Goal: Task Accomplishment & Management: Complete application form

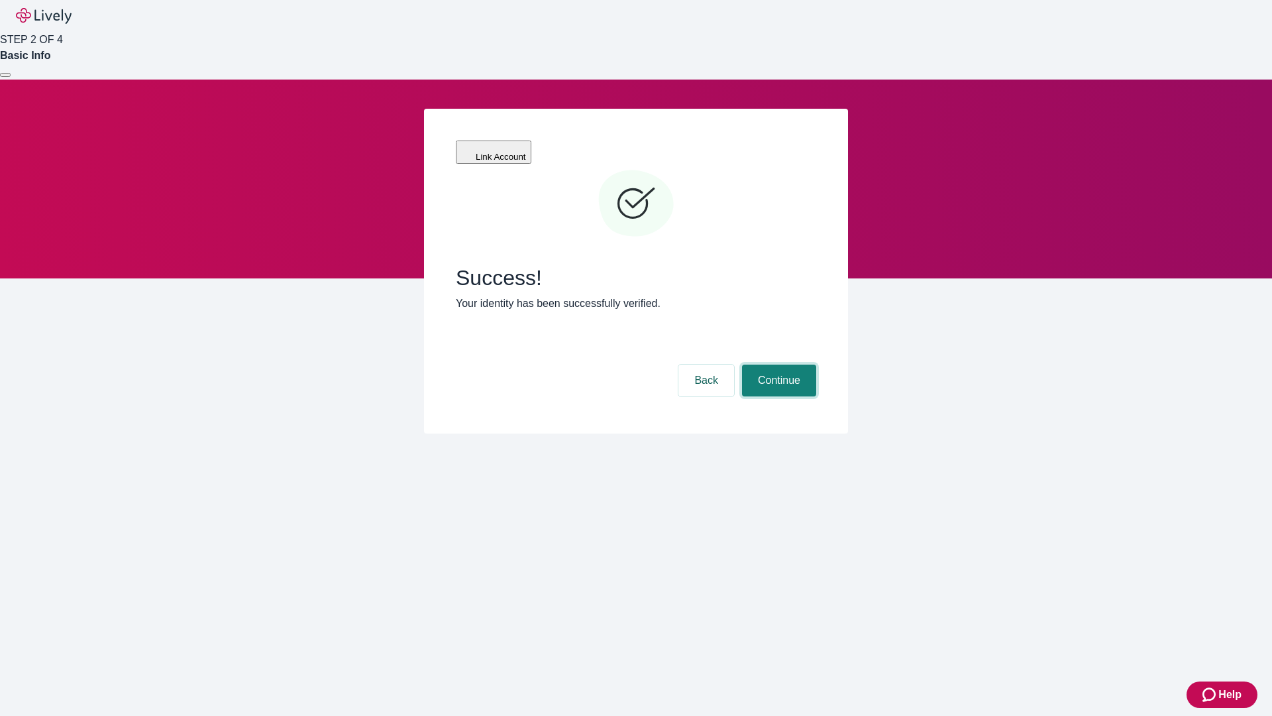
click at [777, 365] on button "Continue" at bounding box center [779, 381] width 74 height 32
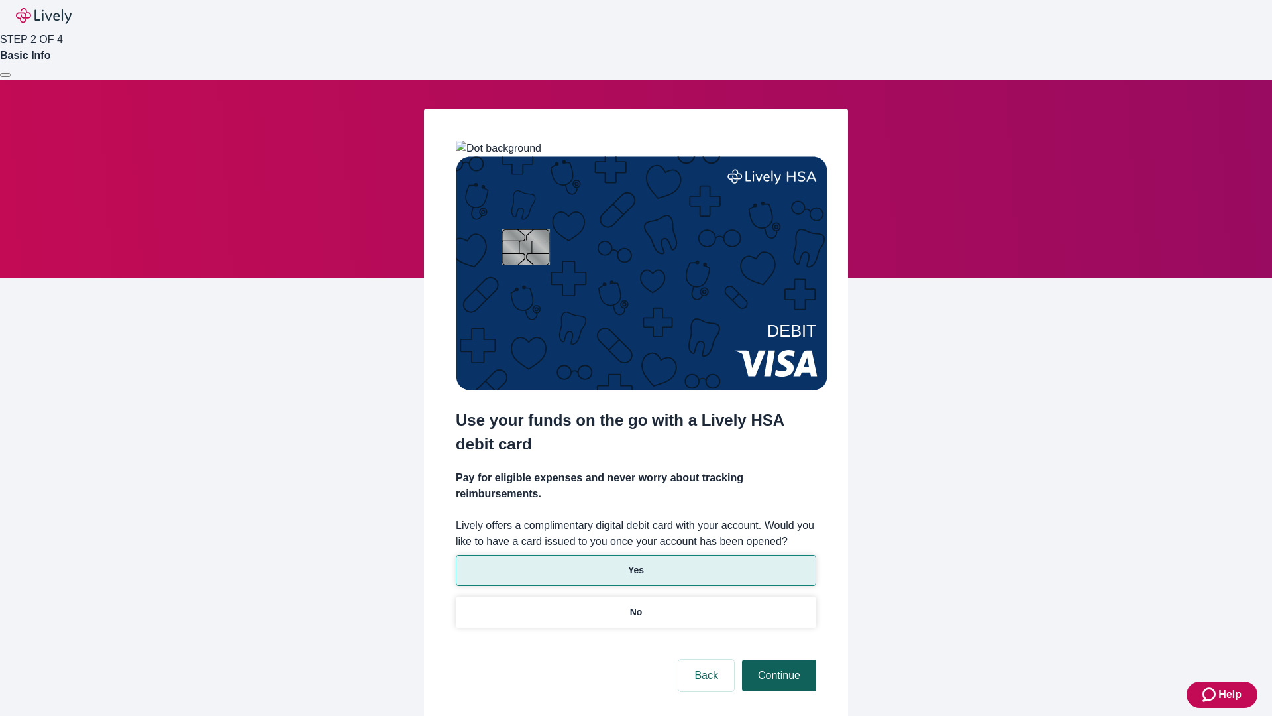
click at [636, 563] on p "Yes" at bounding box center [636, 570] width 16 height 14
click at [777, 659] on button "Continue" at bounding box center [779, 675] width 74 height 32
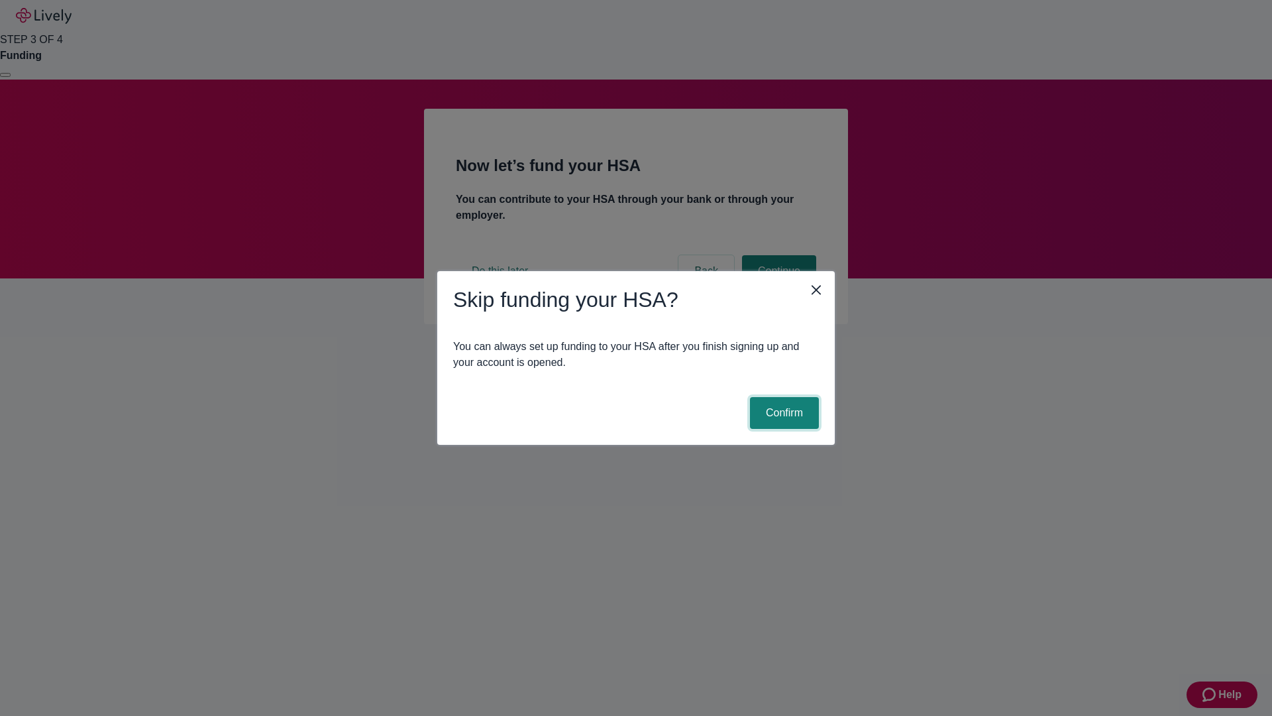
click at [783, 413] on button "Confirm" at bounding box center [784, 413] width 69 height 32
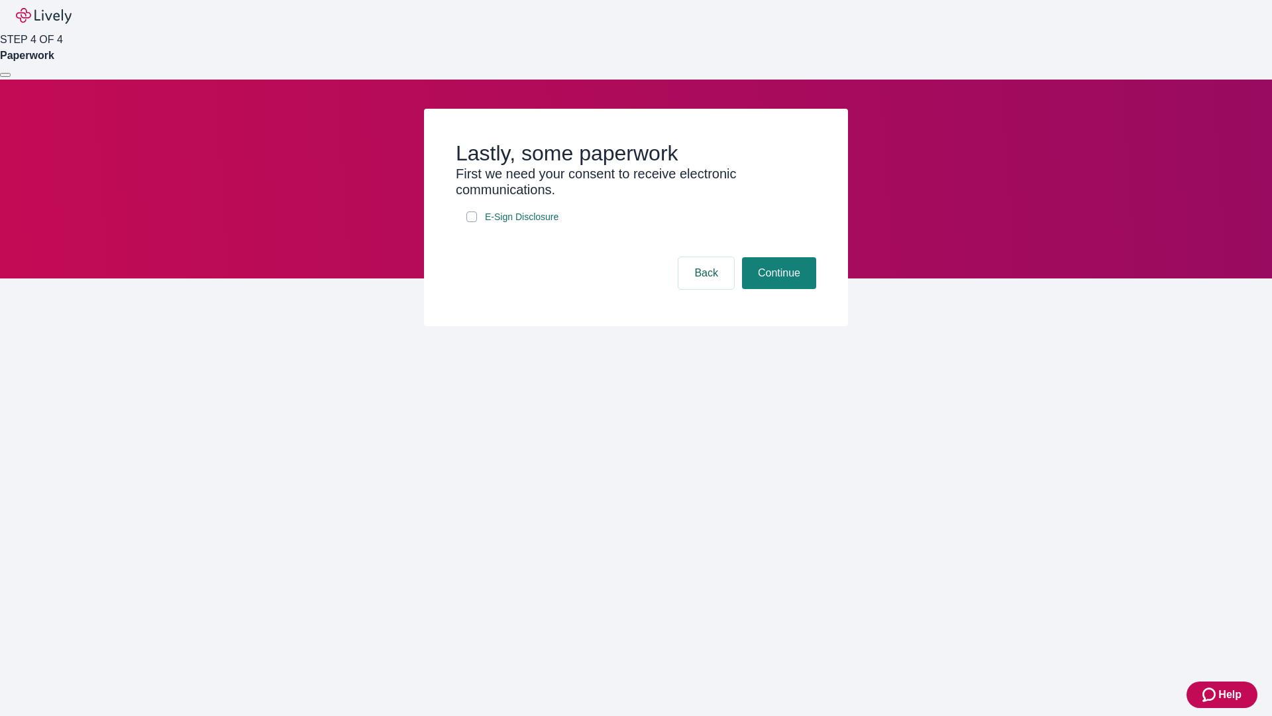
click at [472, 222] on input "E-Sign Disclosure" at bounding box center [472, 216] width 11 height 11
checkbox input "true"
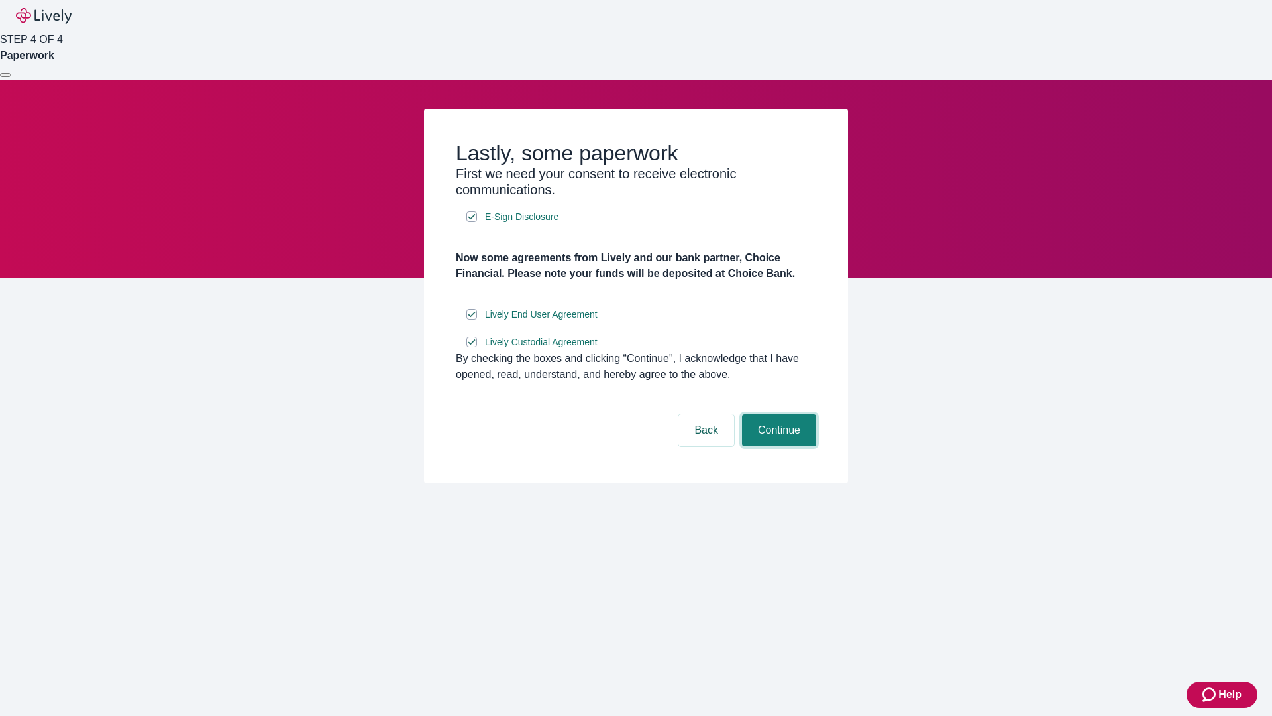
click at [777, 446] on button "Continue" at bounding box center [779, 430] width 74 height 32
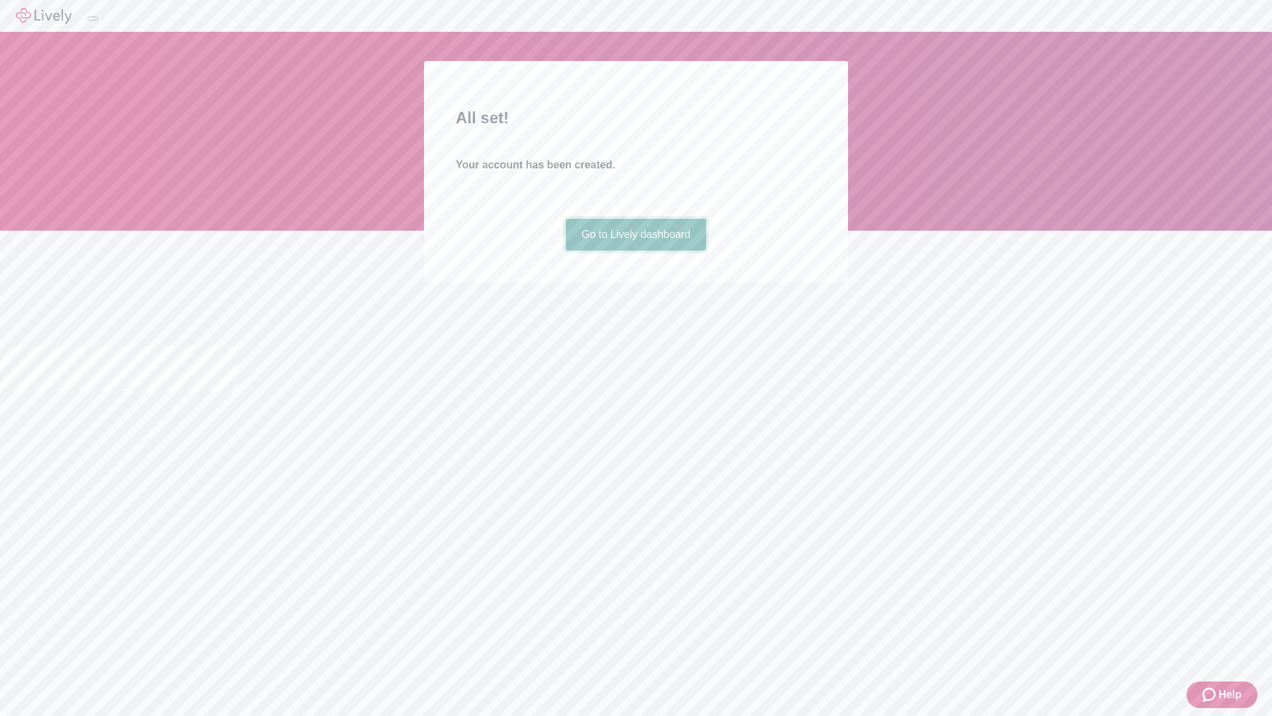
click at [636, 251] on link "Go to Lively dashboard" at bounding box center [636, 235] width 141 height 32
